Goal: Register for event/course

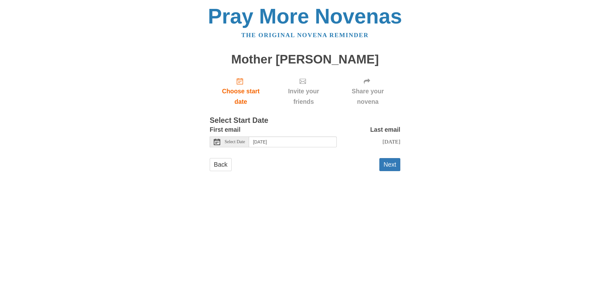
click at [236, 144] on span "Select Date" at bounding box center [235, 142] width 20 height 4
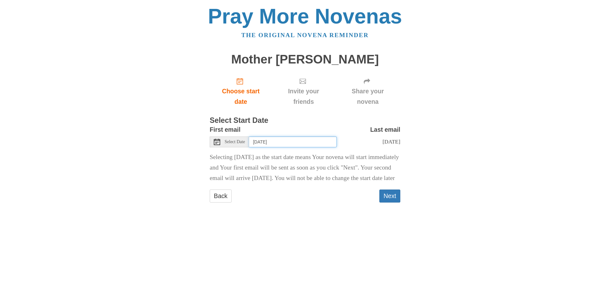
click at [303, 143] on input "[DATE]" at bounding box center [293, 142] width 88 height 11
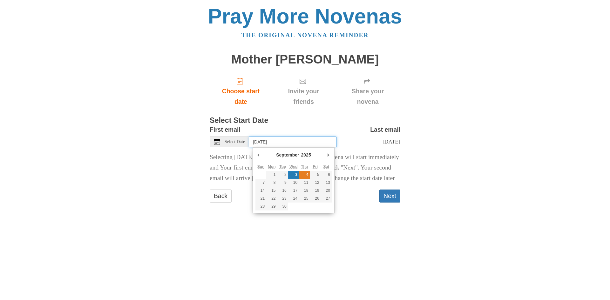
type input "[DATE]"
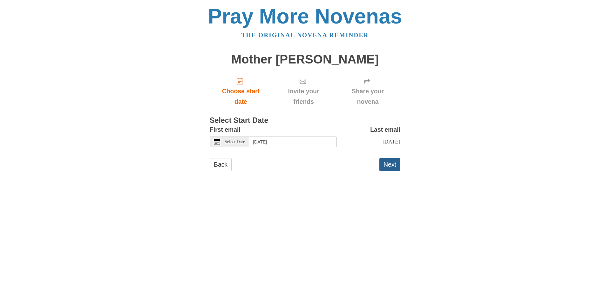
click at [390, 170] on button "Next" at bounding box center [390, 164] width 21 height 13
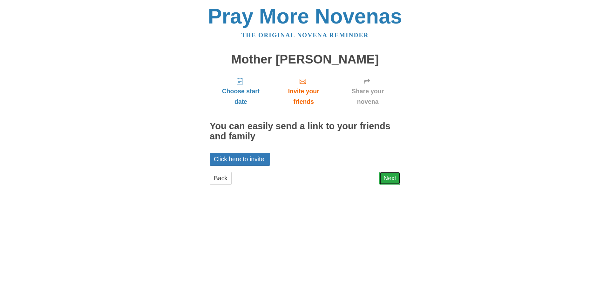
click at [396, 178] on link "Next" at bounding box center [390, 178] width 21 height 13
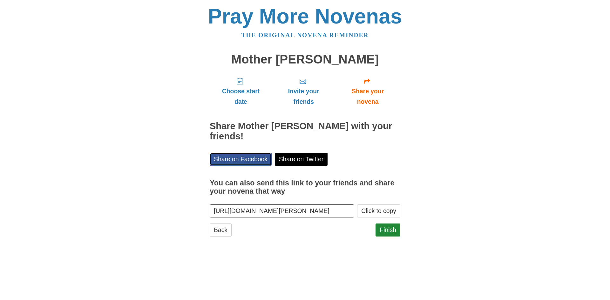
click at [242, 159] on link "Share on Facebook" at bounding box center [241, 159] width 62 height 13
click at [393, 230] on link "Finish" at bounding box center [388, 230] width 25 height 13
